Goal: Check status

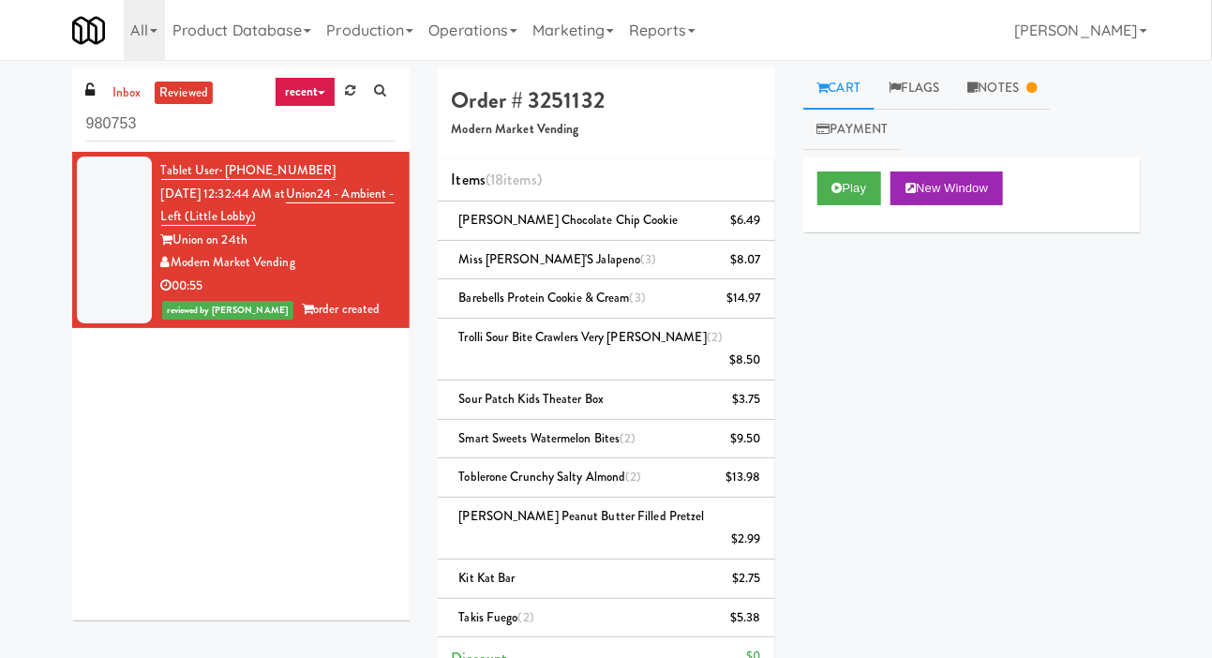
click at [1012, 82] on link "Notes" at bounding box center [1002, 88] width 97 height 42
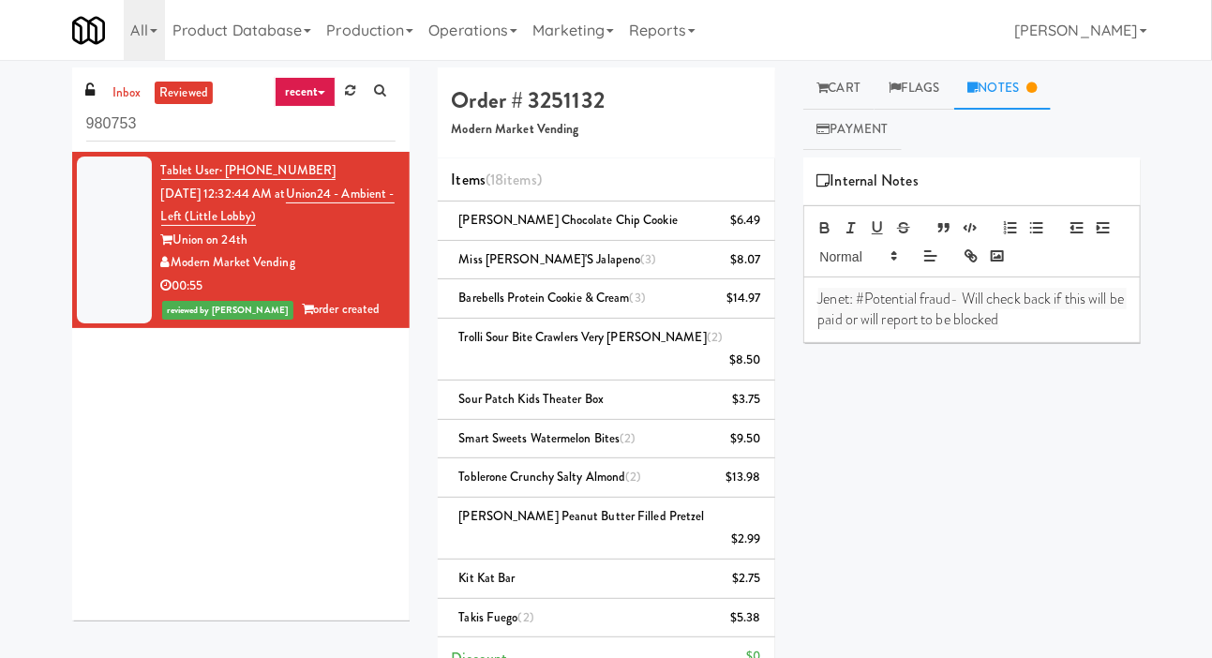
click at [847, 129] on link "Payment" at bounding box center [852, 130] width 99 height 42
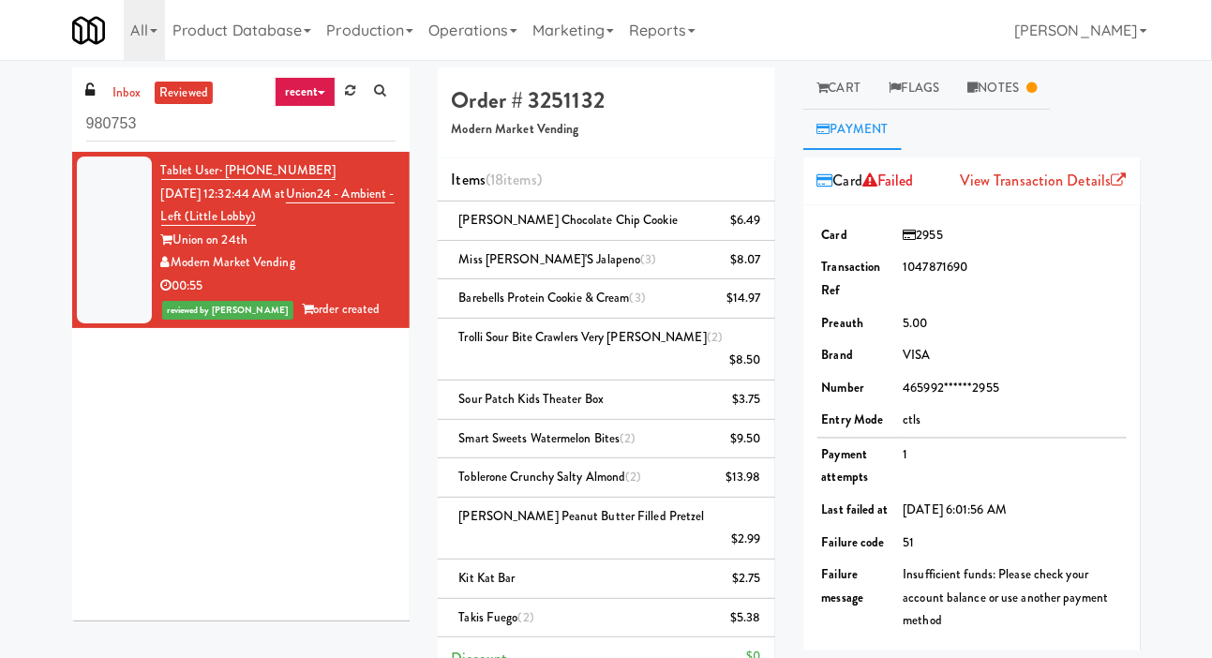
click at [840, 87] on link "Cart" at bounding box center [839, 88] width 72 height 42
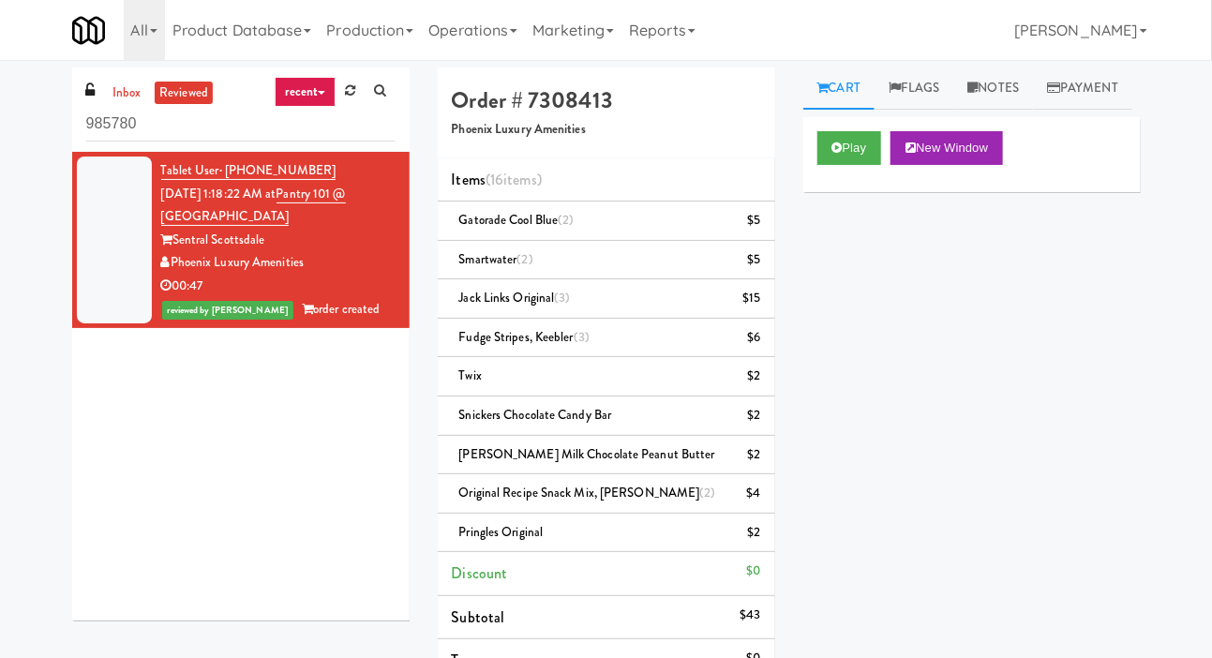
click at [989, 104] on link "Notes" at bounding box center [994, 88] width 80 height 42
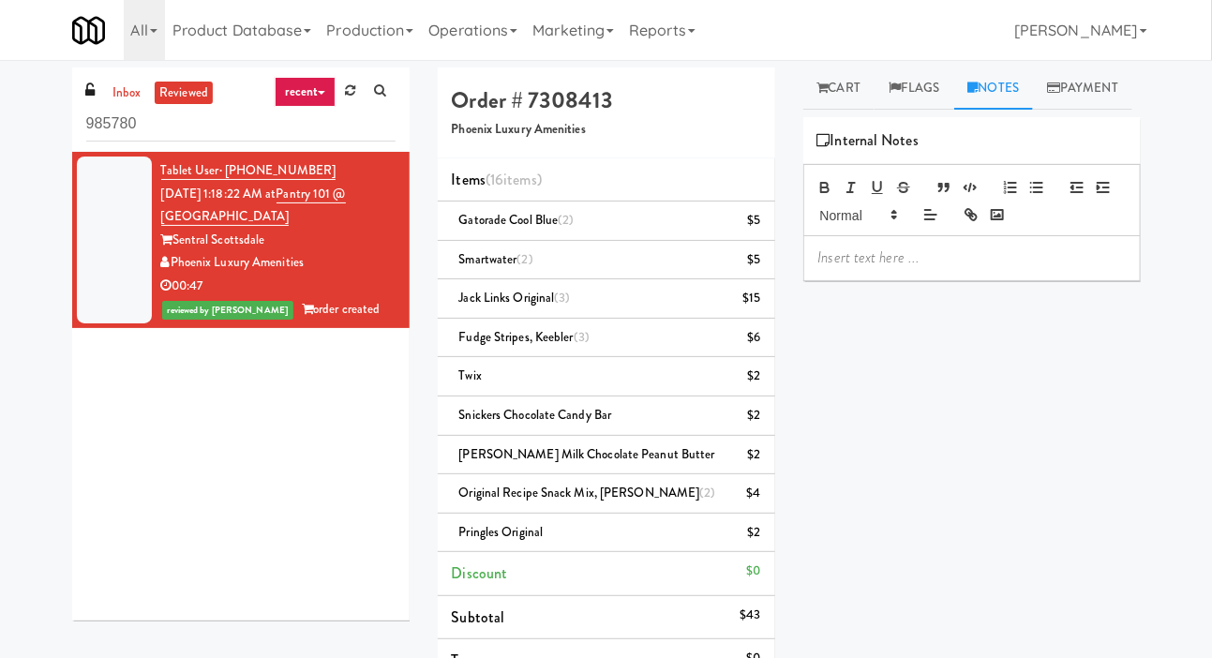
click at [1033, 110] on link "Payment" at bounding box center [1082, 88] width 99 height 42
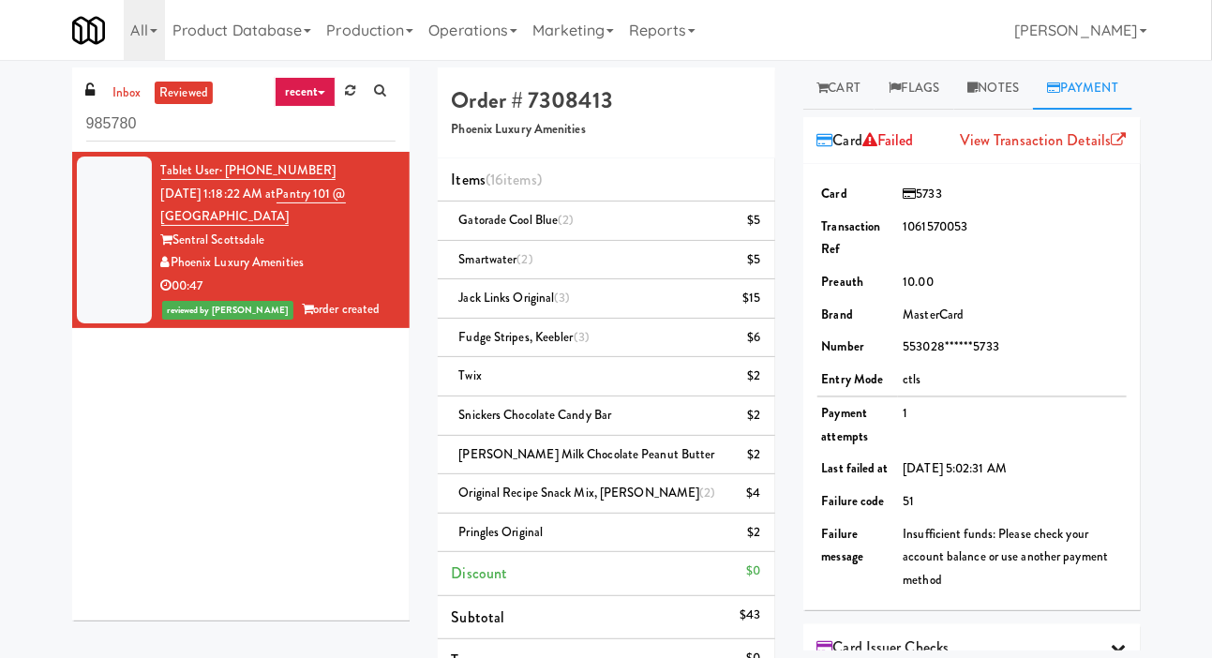
click at [857, 93] on link "Cart" at bounding box center [839, 88] width 72 height 42
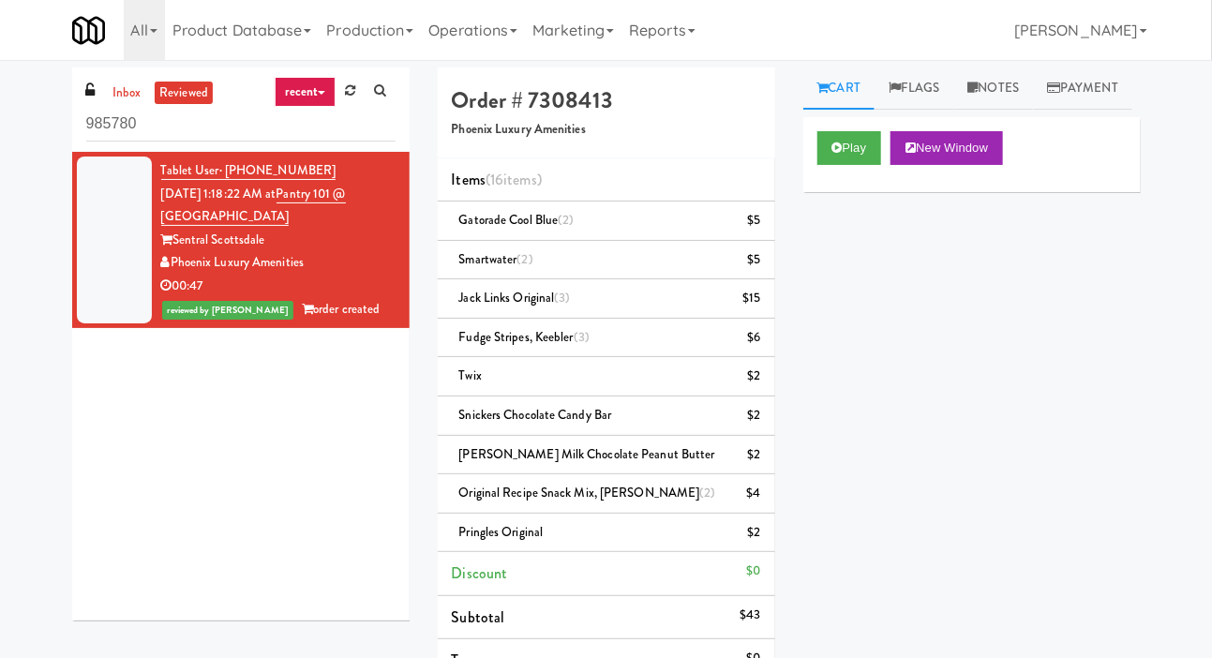
click at [1033, 110] on link "Payment" at bounding box center [1082, 88] width 99 height 42
